Goal: Navigation & Orientation: Find specific page/section

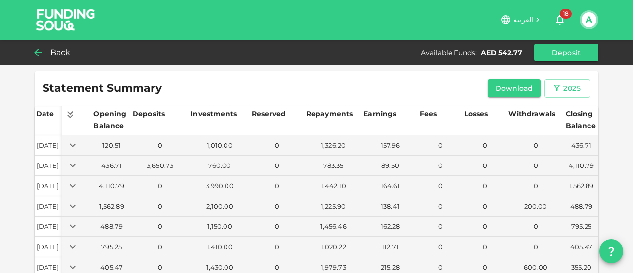
click at [51, 55] on span "Back" at bounding box center [60, 53] width 20 height 14
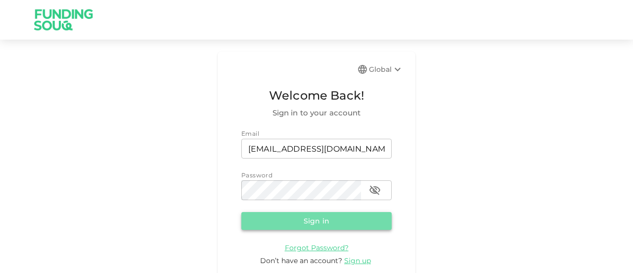
click at [300, 221] on button "Sign in" at bounding box center [316, 221] width 150 height 18
